Goal: Navigation & Orientation: Find specific page/section

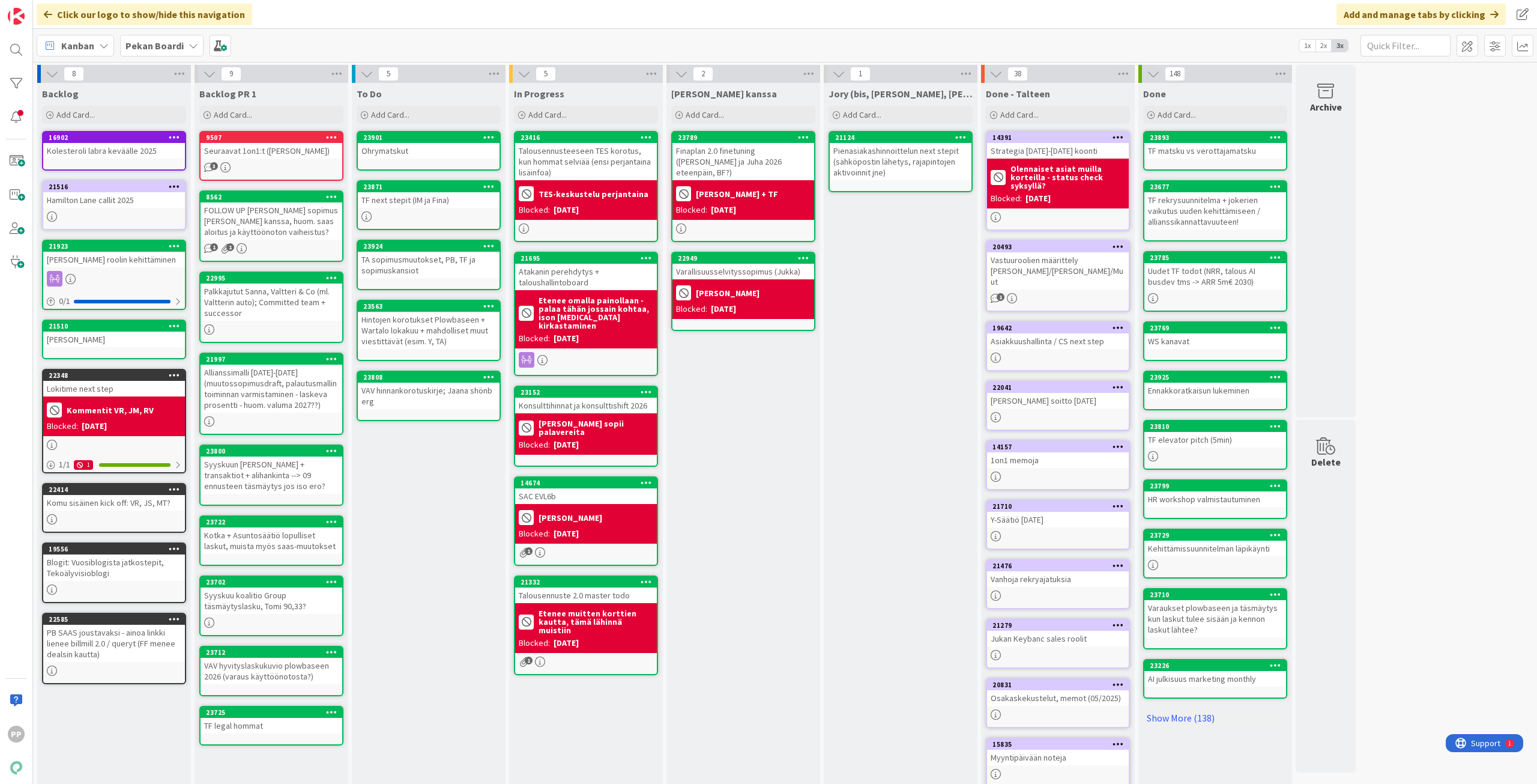
click at [421, 205] on div "TF next stepit (IM ja Fina)" at bounding box center [428, 199] width 142 height 16
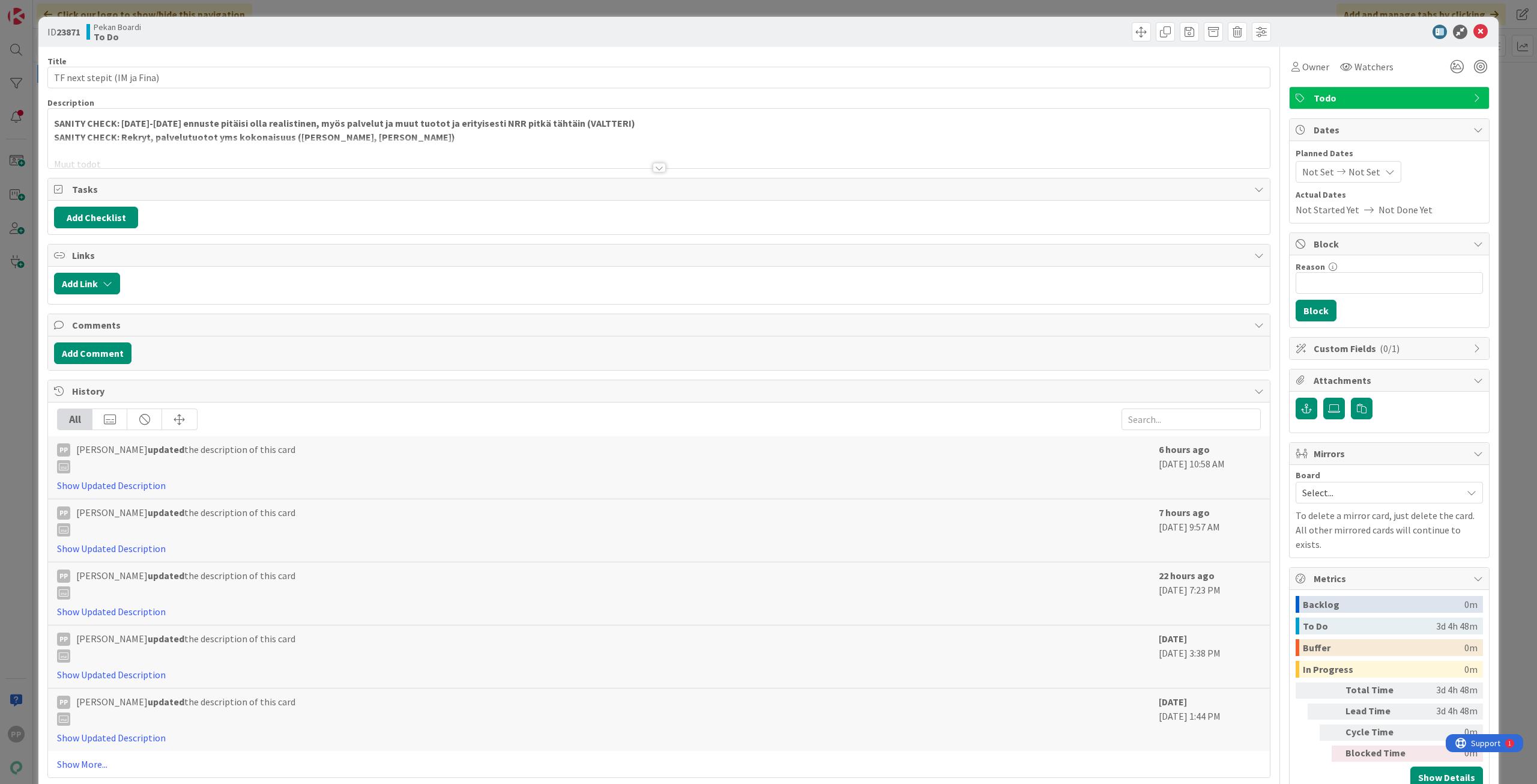
click at [221, 124] on strong "SANITY CHECK: 2026-2027 ennuste pitäisi olla realistinen, myös palvelut ja muut…" at bounding box center [344, 123] width 582 height 12
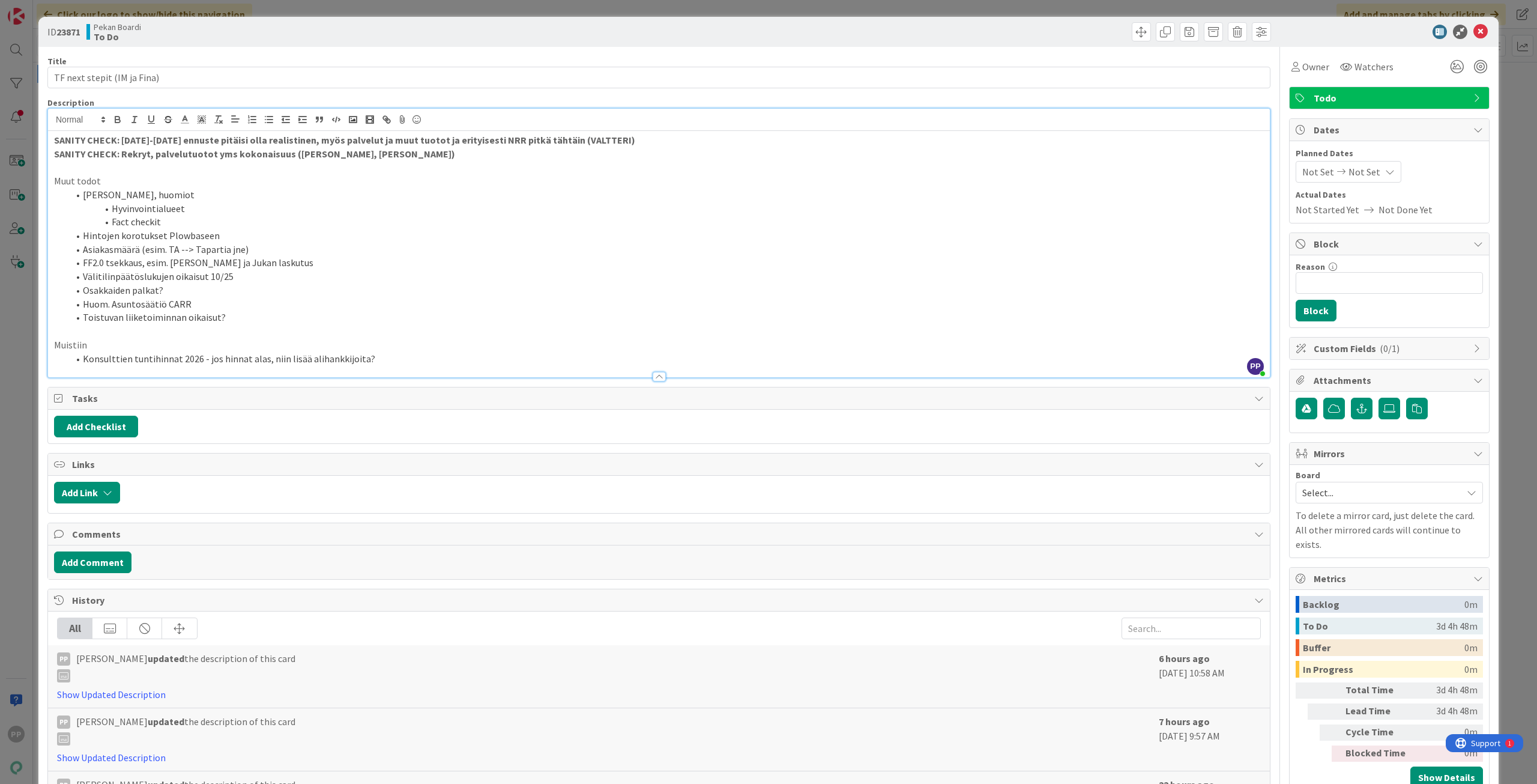
click at [409, 152] on p "SANITY CHECK: Rekryt, palvelutuotot yms kokonaisuus (JUKKA, JOONAS)" at bounding box center [659, 154] width 1210 height 14
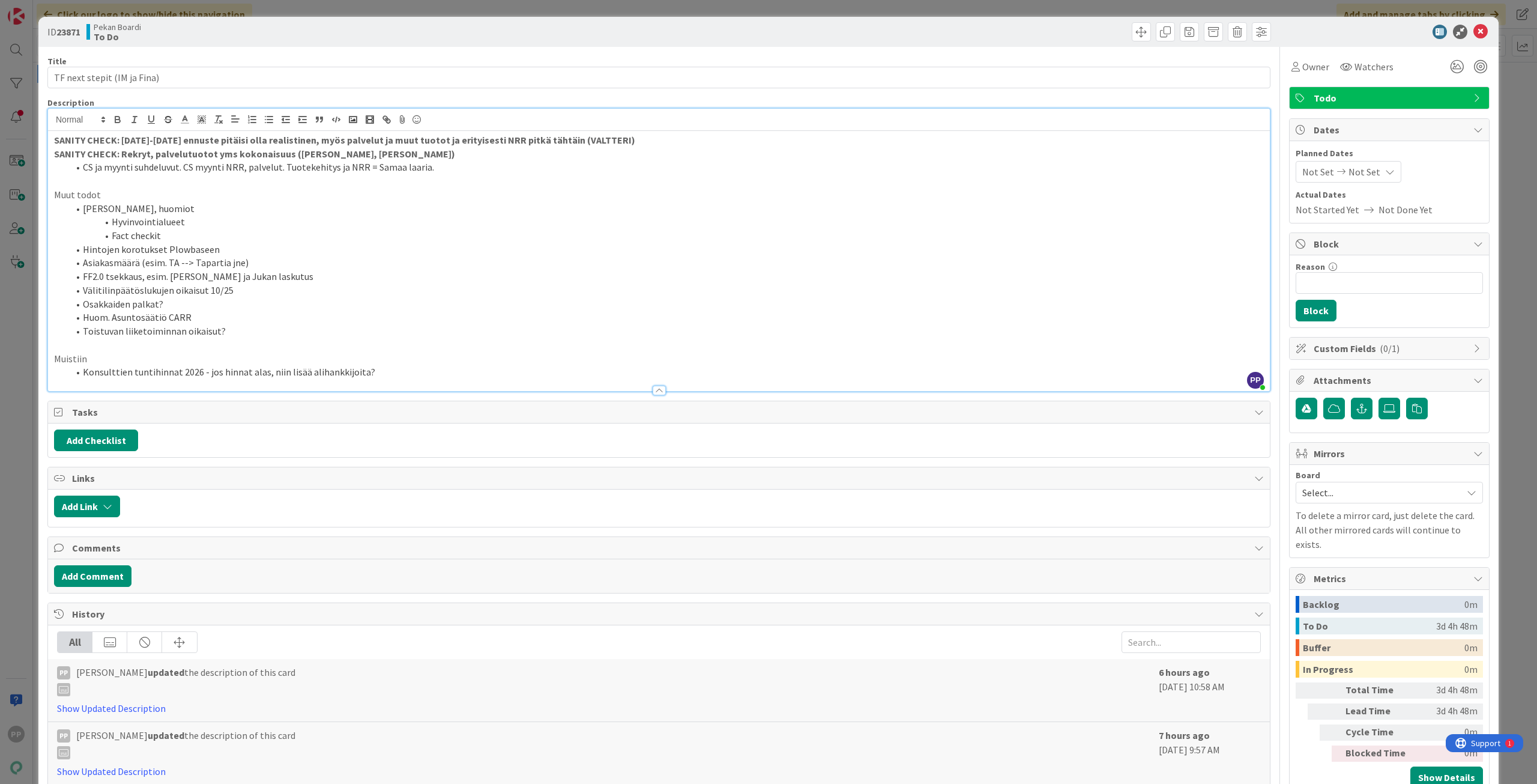
click at [453, 146] on strong "SANITY CHECK: 2026-2027 ennuste pitäisi olla realistinen, myös palvelut ja muut…" at bounding box center [344, 140] width 582 height 12
click at [459, 145] on strong "SANITY CHECK: 2026-2027 ennuste pitäisi olla realistinen, myös palvelut ja muut…" at bounding box center [344, 140] width 582 height 12
click at [462, 158] on p "SANITY CHECK: Rekryt, palvelutuotot yms kokonaisuus (JUKKA, JOONAS)" at bounding box center [659, 154] width 1210 height 14
drag, startPoint x: 111, startPoint y: 224, endPoint x: 203, endPoint y: 231, distance: 92.3
click at [203, 231] on ol "Matskun tsekkaus, huomiot Hyvinvointialueet Fact checkit Hintojen korotukset Pl…" at bounding box center [659, 270] width 1210 height 136
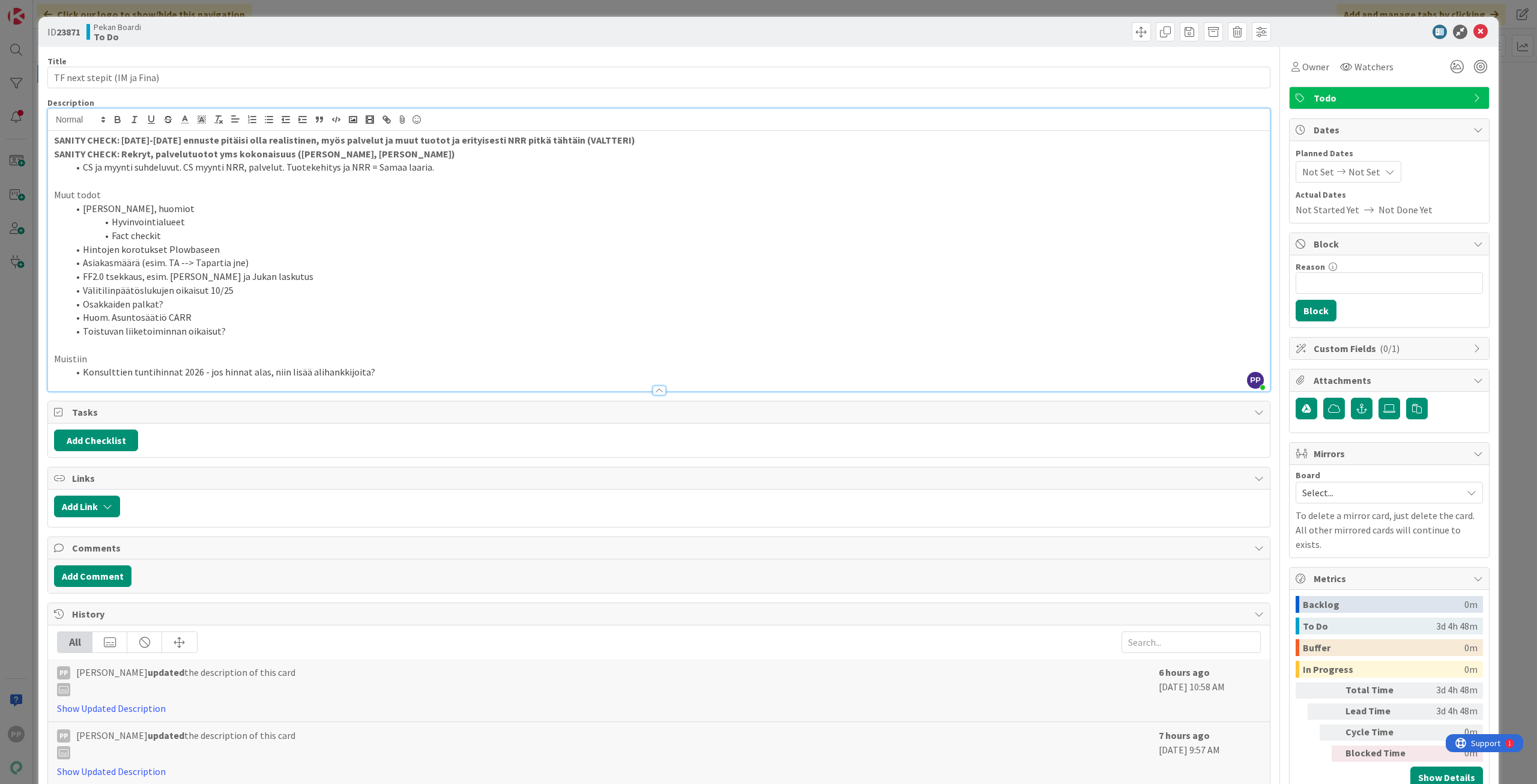
click at [230, 252] on li "Hintojen korotukset Plowbaseen" at bounding box center [666, 249] width 1196 height 14
drag, startPoint x: 239, startPoint y: 252, endPoint x: 65, endPoint y: 253, distance: 174.0
click at [65, 253] on ol "Matskun tsekkaus, huomiot Hyvinvointialueet Fact checkit Hintojen korotukset Pl…" at bounding box center [659, 270] width 1210 height 136
click at [198, 287] on li "Välitilinpäätöslukujen oikaisut 10/25" at bounding box center [666, 290] width 1196 height 14
drag, startPoint x: 219, startPoint y: 252, endPoint x: 76, endPoint y: 253, distance: 143.0
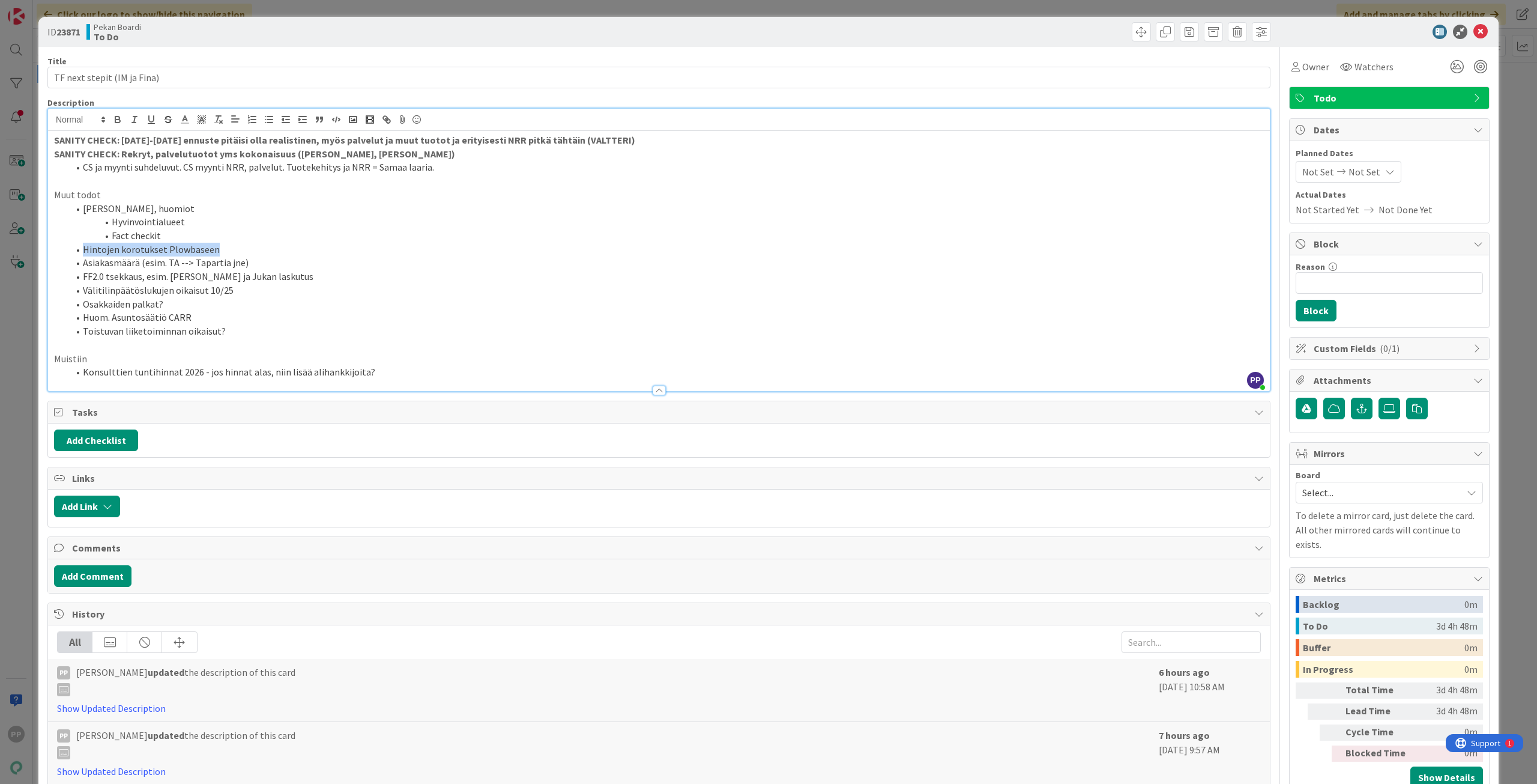
click at [76, 253] on li "Hintojen korotukset Plowbaseen" at bounding box center [666, 249] width 1196 height 14
drag, startPoint x: 269, startPoint y: 262, endPoint x: 66, endPoint y: 262, distance: 203.0
click at [66, 262] on ol "Matskun tsekkaus, huomiot Hyvinvointialueet Fact checkit Hintojen korotukset Pl…" at bounding box center [659, 270] width 1210 height 136
click at [244, 334] on li "Toistuvan liiketoiminnan oikaisut?" at bounding box center [666, 331] width 1196 height 14
click at [83, 280] on li "Välitilinpäätöslukujen oikaisut 10/25" at bounding box center [666, 277] width 1196 height 14
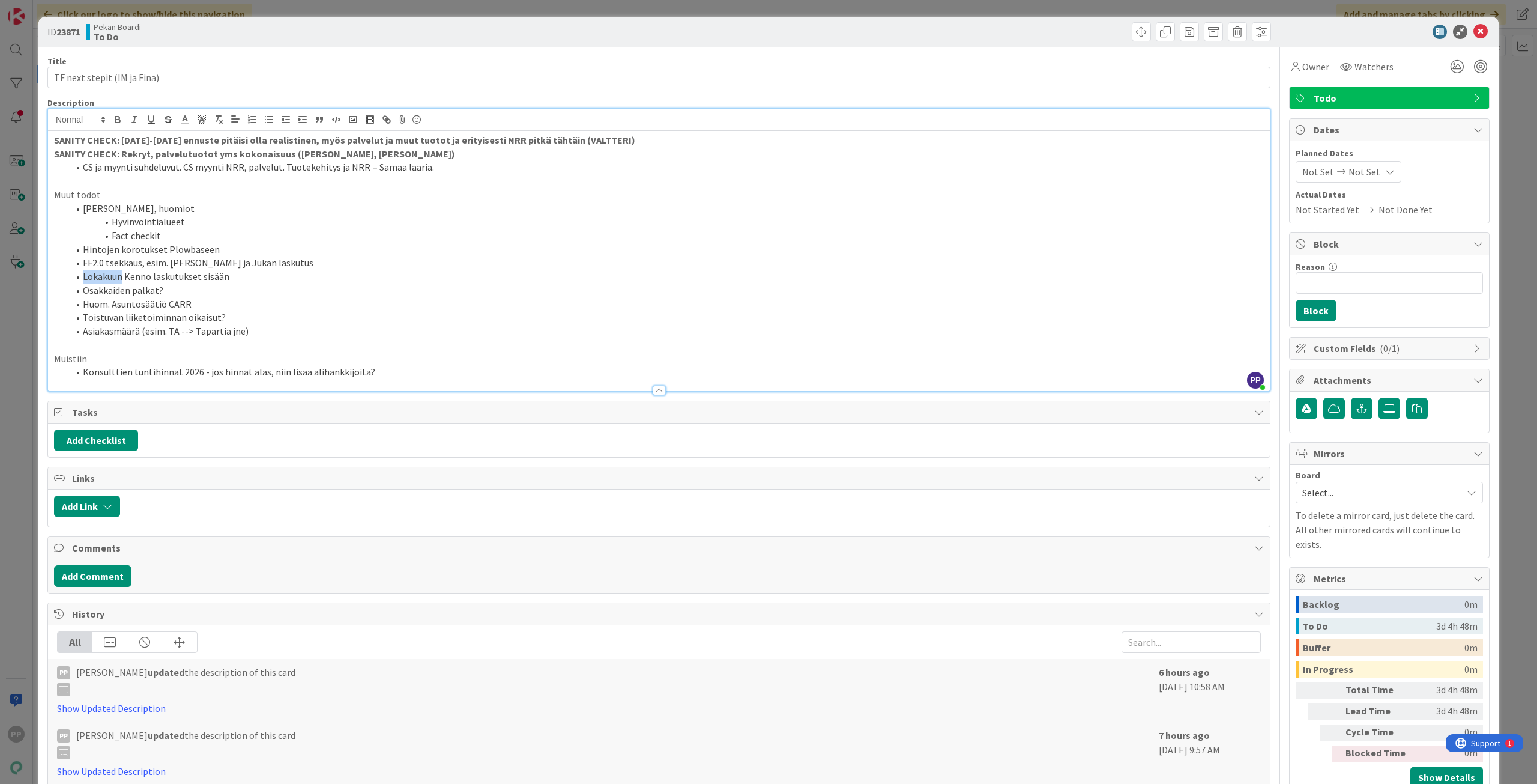
drag, startPoint x: 120, startPoint y: 274, endPoint x: 78, endPoint y: 278, distance: 42.2
click at [78, 278] on li "Lokakuun Kenno laskutukset sisään" at bounding box center [666, 277] width 1196 height 14
drag, startPoint x: 343, startPoint y: 274, endPoint x: 74, endPoint y: 281, distance: 269.1
click at [74, 281] on li "Syyskuun Kenno laskutukset ja palvelulaskutukset sisään" at bounding box center [666, 277] width 1196 height 14
click at [83, 209] on span at bounding box center [83, 209] width 0 height 14
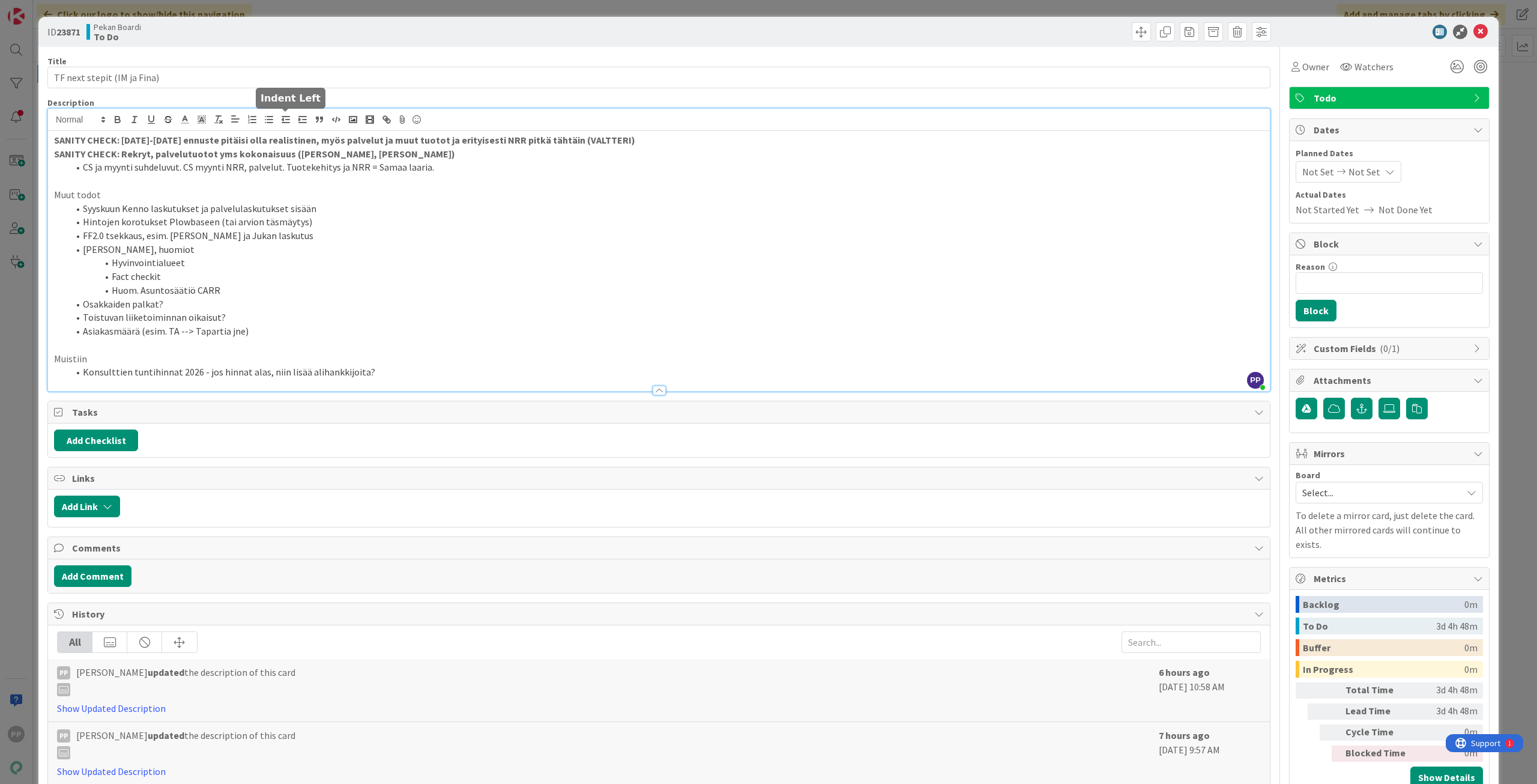
click at [290, 207] on li "Syyskuun Kenno laskutukset ja palvelulaskutukset sisään" at bounding box center [666, 209] width 1196 height 14
click at [362, 94] on div "Title 27 / 128 TF next stepit (IM ja Fina) Description PP Pekka Paaskunta just …" at bounding box center [659, 524] width 1223 height 954
click at [387, 39] on div "Pekan Boardi To Do" at bounding box center [372, 31] width 570 height 19
click at [389, 11] on div "ID 23871 Pekan Boardi To Do Title 27 / 128 TF next stepit (IM ja Fina) Descript…" at bounding box center [768, 392] width 1537 height 784
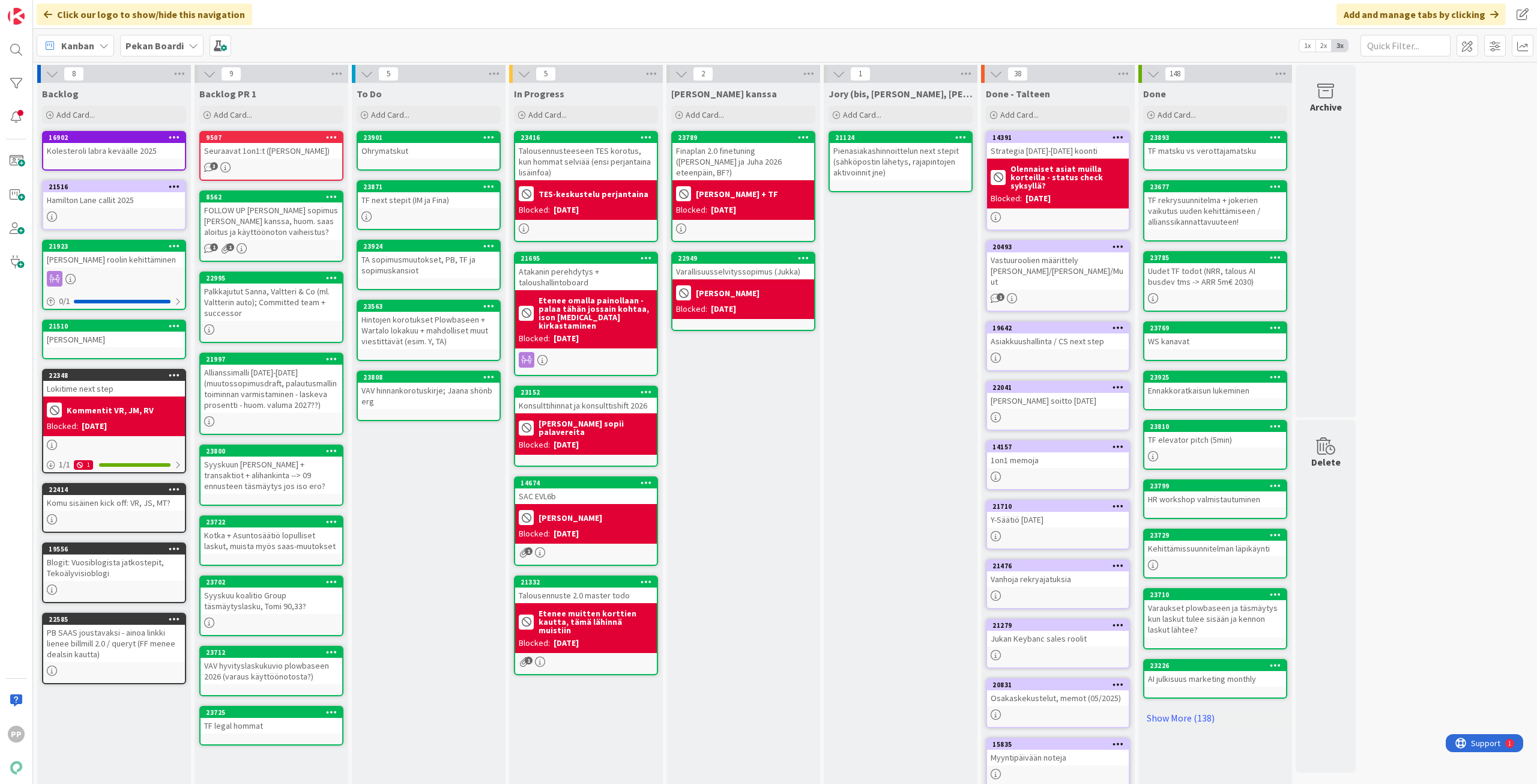
click at [457, 575] on div "To Do Add Card... 23901 Ohrymatskut 23871 TF next stepit (IM ja Fina) 23924 TA …" at bounding box center [428, 454] width 154 height 743
click at [437, 664] on div "To Do Add Card... 23901 Ohrymatskut 23871 TF next stepit (IM ja Fina) 23924 TA …" at bounding box center [428, 454] width 154 height 743
click at [437, 662] on div "To Do Add Card... 23901 Ohrymatskut 23871 TF next stepit (IM ja Fina) 23924 TA …" at bounding box center [428, 454] width 154 height 743
